Goal: Information Seeking & Learning: Find specific fact

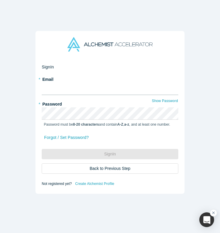
type input "[PERSON_NAME][EMAIL_ADDRESS][DOMAIN_NAME]"
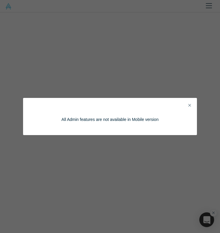
click at [191, 104] on icon "Close" at bounding box center [189, 105] width 3 height 4
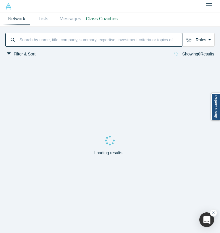
click at [38, 40] on input at bounding box center [100, 40] width 163 height 12
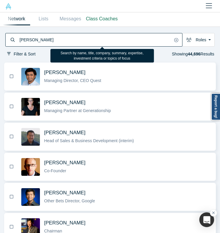
type input "[PERSON_NAME]"
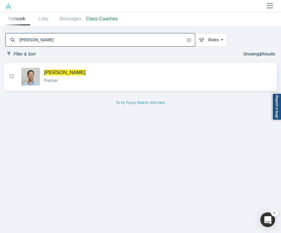
click at [78, 78] on div "Partner" at bounding box center [158, 81] width 228 height 6
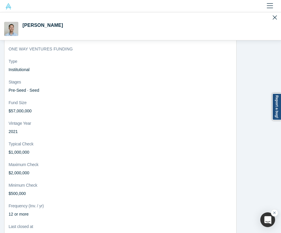
scroll to position [815, 0]
